Goal: Entertainment & Leisure: Consume media (video, audio)

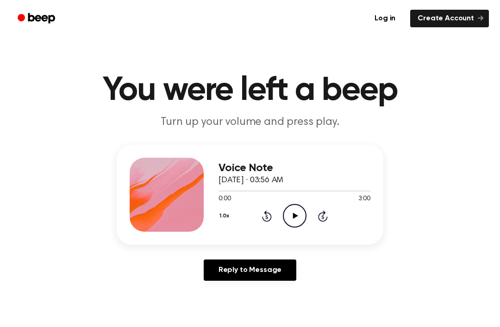
click at [299, 213] on icon "Play Audio" at bounding box center [295, 216] width 24 height 24
click at [294, 215] on icon "Pause Audio" at bounding box center [295, 216] width 24 height 24
click at [300, 212] on icon "Play Audio" at bounding box center [295, 216] width 24 height 24
click at [289, 211] on icon "Pause Audio" at bounding box center [295, 216] width 24 height 24
click at [299, 222] on icon "Play Audio" at bounding box center [295, 216] width 24 height 24
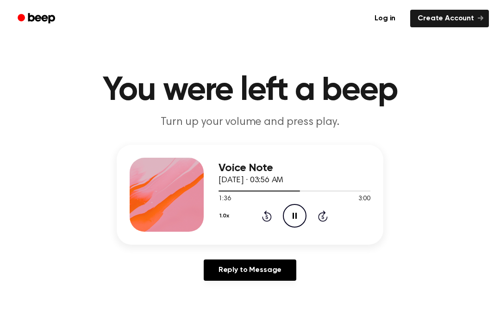
click at [300, 225] on icon "Pause Audio" at bounding box center [295, 216] width 24 height 24
click at [295, 216] on icon at bounding box center [295, 216] width 5 height 6
click at [262, 218] on icon "Rewind 5 seconds" at bounding box center [267, 216] width 10 height 12
click at [227, 208] on button "1.0x" at bounding box center [226, 216] width 14 height 16
click at [233, 303] on span "1.5x" at bounding box center [234, 307] width 12 height 10
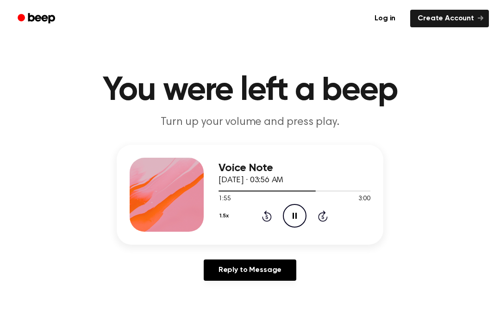
scroll to position [0, 0]
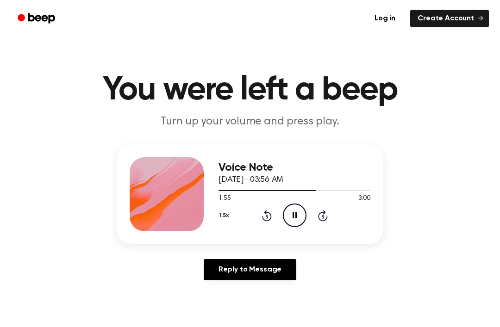
click at [229, 218] on button "1.5x" at bounding box center [225, 216] width 13 height 16
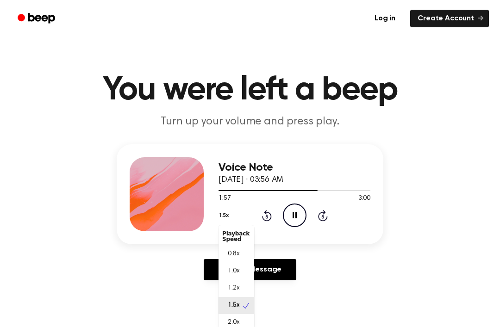
click at [245, 277] on div "1.0x" at bounding box center [237, 271] width 36 height 17
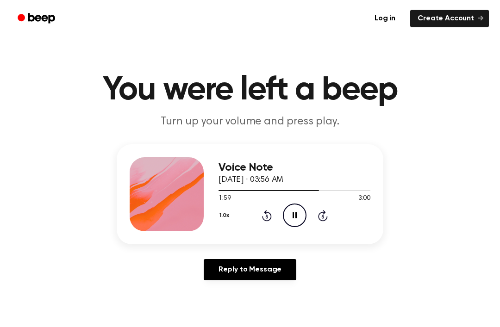
click at [225, 216] on button "1.0x" at bounding box center [226, 216] width 14 height 16
click at [235, 322] on span "2.0x" at bounding box center [234, 319] width 12 height 10
click at [226, 212] on button "2.0x" at bounding box center [226, 216] width 15 height 16
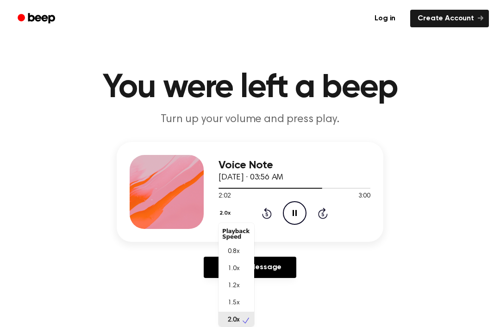
scroll to position [2, 0]
click at [239, 265] on div "1.0x" at bounding box center [230, 267] width 17 height 10
